Goal: Information Seeking & Learning: Learn about a topic

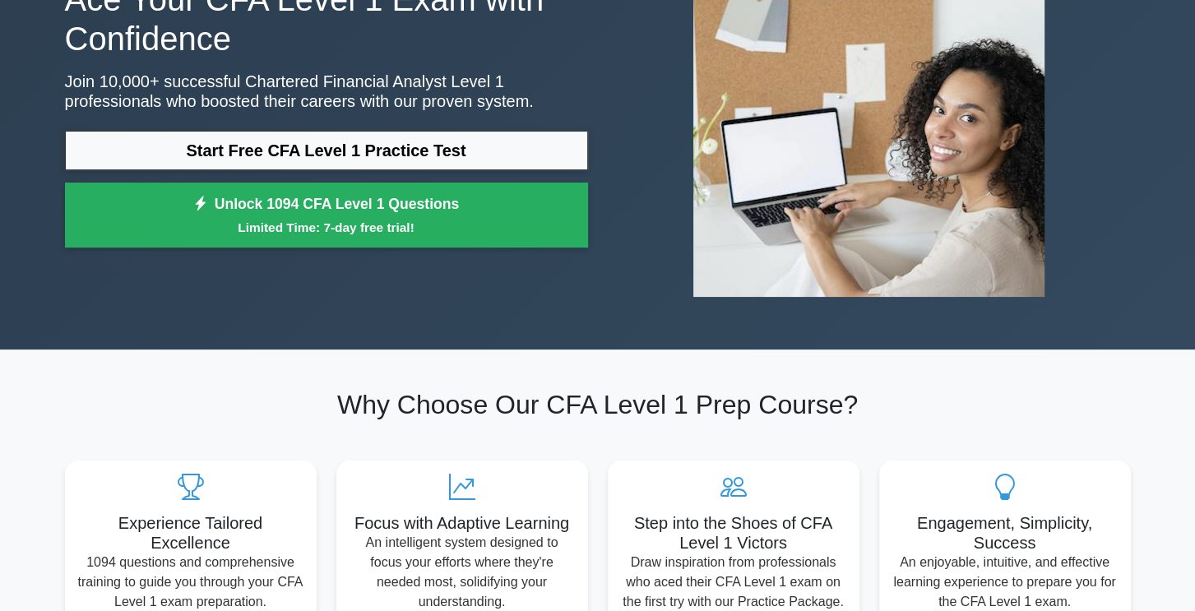
scroll to position [165, 0]
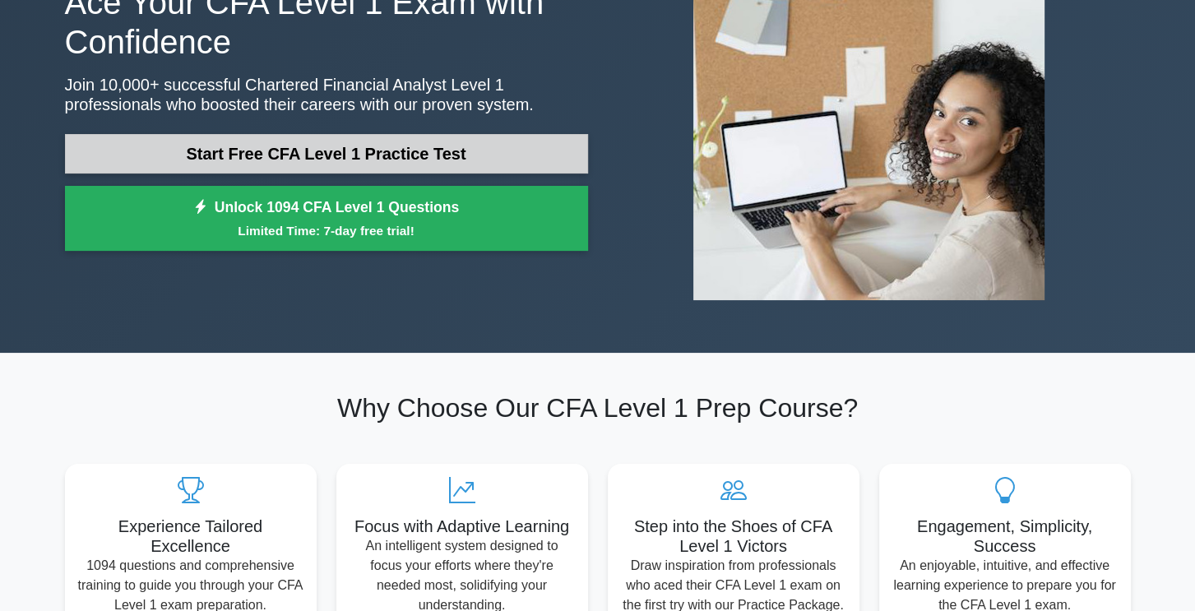
click at [308, 151] on link "Start Free CFA Level 1 Practice Test" at bounding box center [326, 153] width 523 height 39
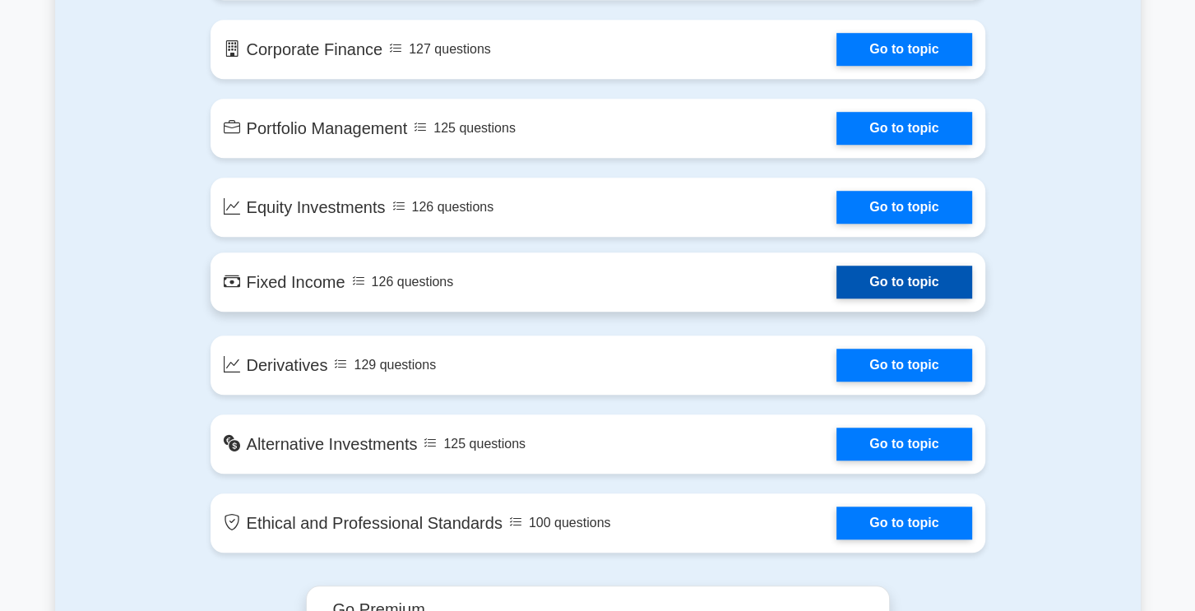
scroll to position [1316, 0]
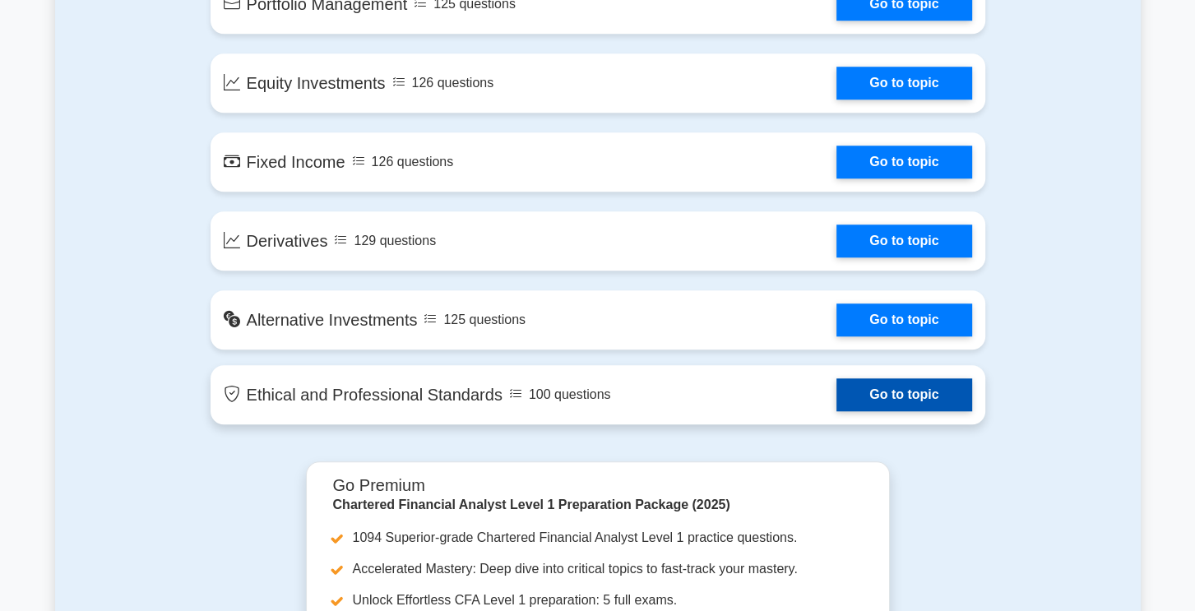
click at [905, 386] on link "Go to topic" at bounding box center [904, 394] width 135 height 33
